Goal: Check status: Check status

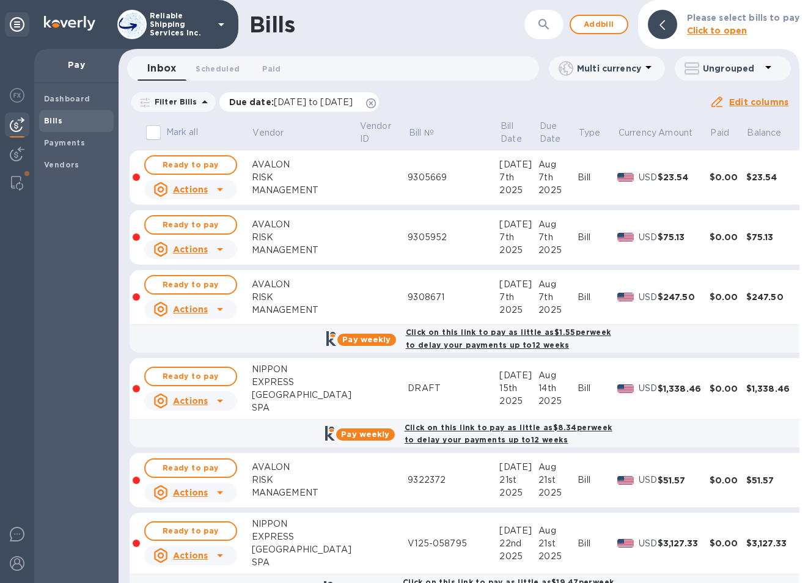
click at [376, 104] on icon at bounding box center [371, 103] width 10 height 10
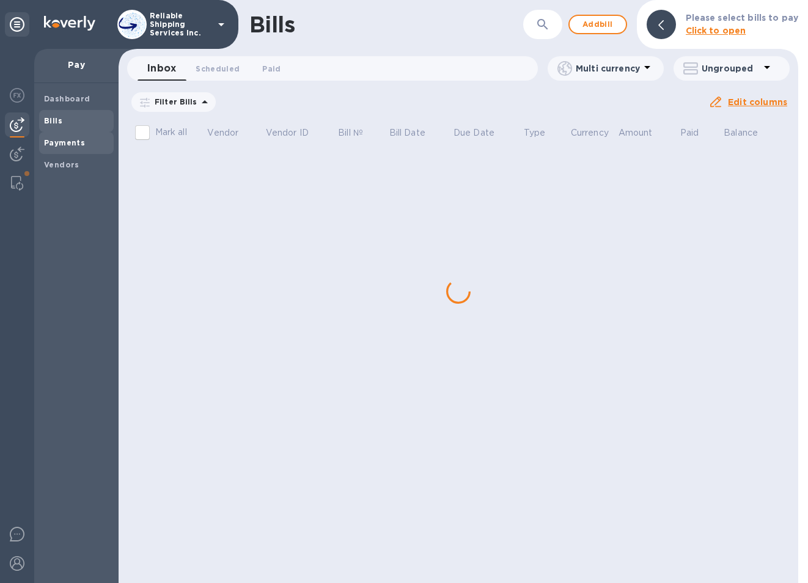
click at [57, 138] on b "Payments" at bounding box center [64, 142] width 41 height 9
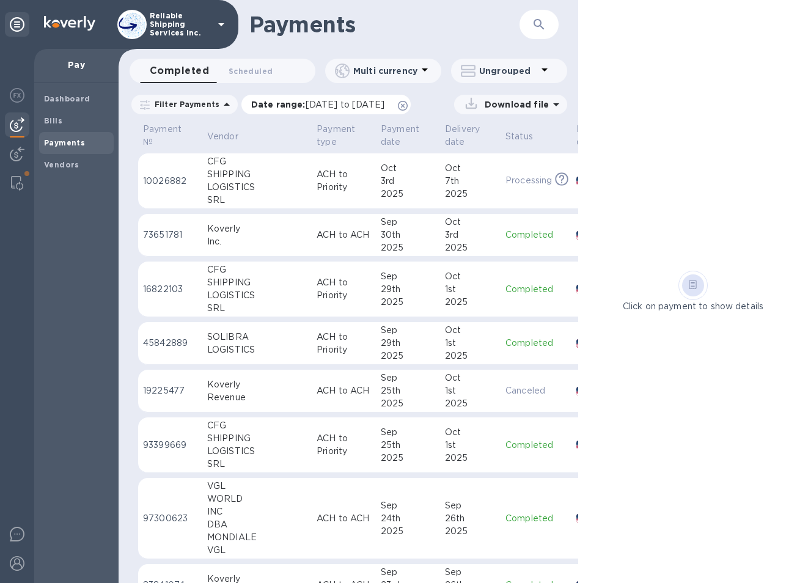
click at [408, 108] on icon at bounding box center [403, 106] width 10 height 10
click at [312, 191] on td "ACH to Priority" at bounding box center [344, 181] width 64 height 56
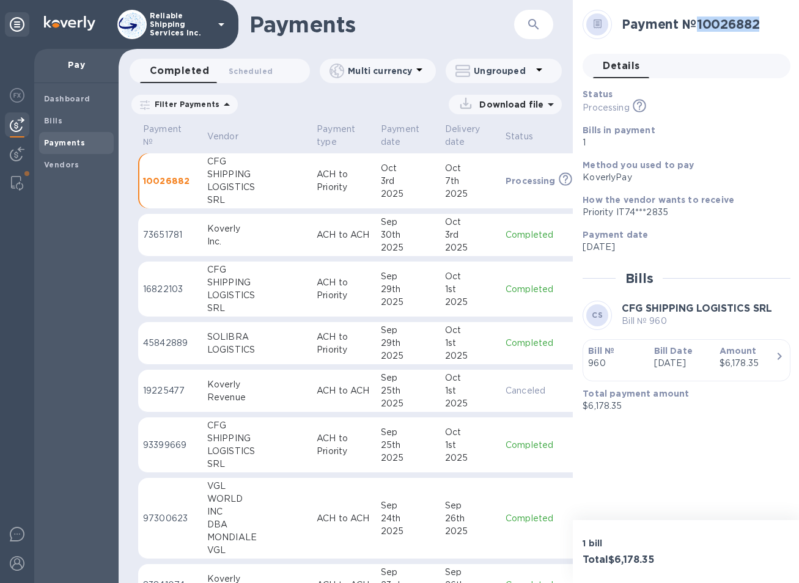
drag, startPoint x: 766, startPoint y: 30, endPoint x: 700, endPoint y: 26, distance: 66.1
click at [700, 26] on h2 "Payment № 10026882" at bounding box center [701, 24] width 159 height 15
copy h2 "10026882"
